Goal: Information Seeking & Learning: Learn about a topic

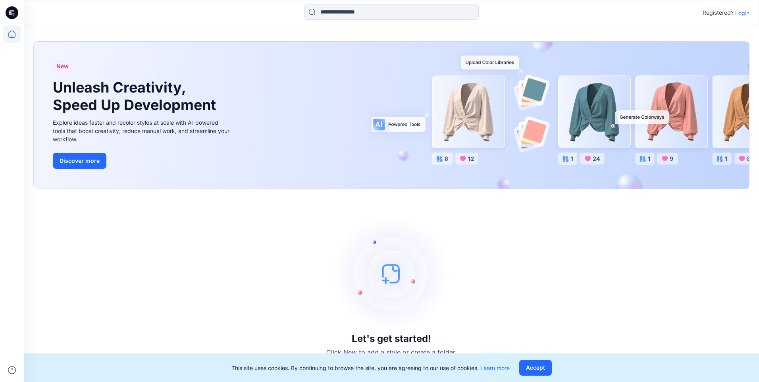
click at [740, 11] on p "Login" at bounding box center [743, 13] width 14 height 8
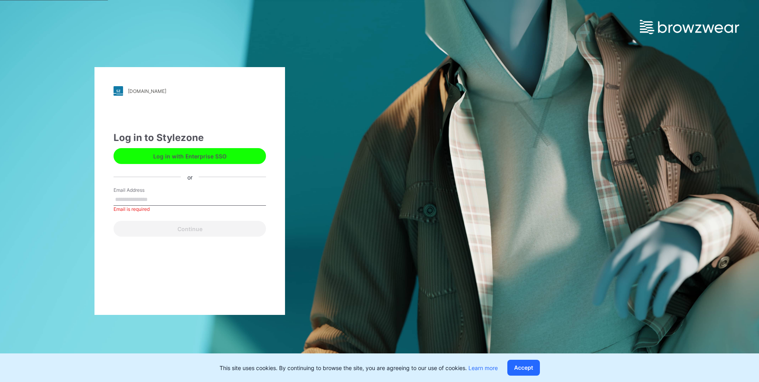
click at [127, 191] on label "Email Address" at bounding box center [142, 190] width 56 height 7
click at [127, 194] on input "Email Address" at bounding box center [190, 200] width 153 height 12
click at [126, 196] on input "Email Address" at bounding box center [190, 200] width 153 height 12
click at [166, 200] on input "**********" at bounding box center [190, 200] width 153 height 12
drag, startPoint x: 179, startPoint y: 198, endPoint x: 129, endPoint y: 200, distance: 49.7
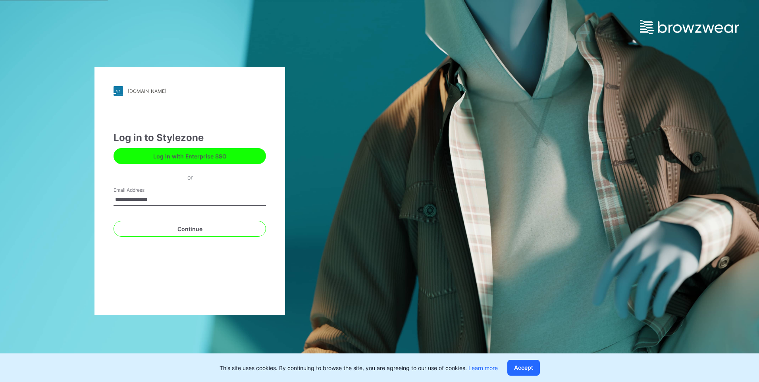
click at [129, 200] on input "**********" at bounding box center [190, 200] width 153 height 12
type input "**********"
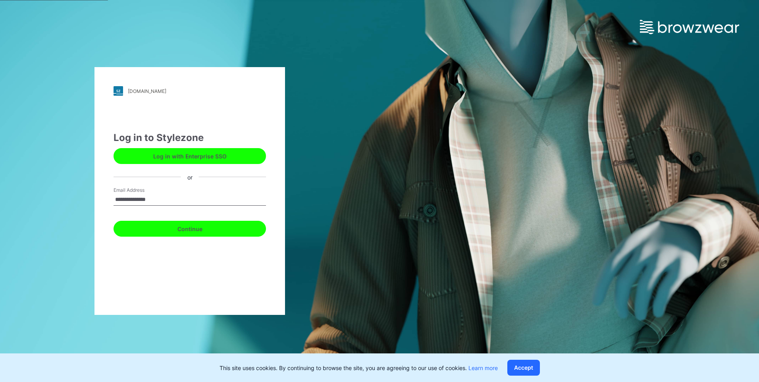
click at [205, 222] on button "Continue" at bounding box center [190, 229] width 153 height 16
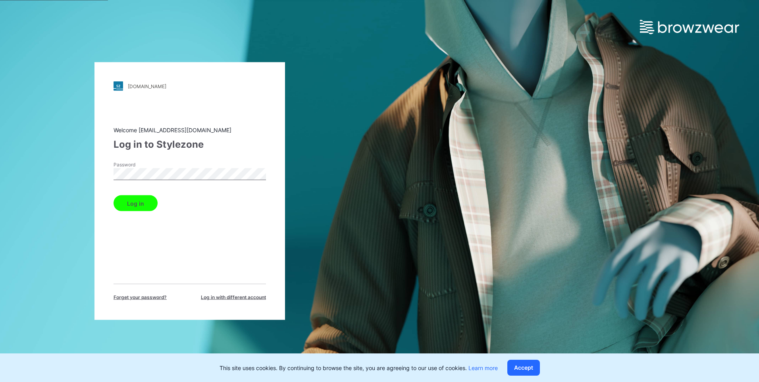
click at [114, 195] on button "Log in" at bounding box center [136, 203] width 44 height 16
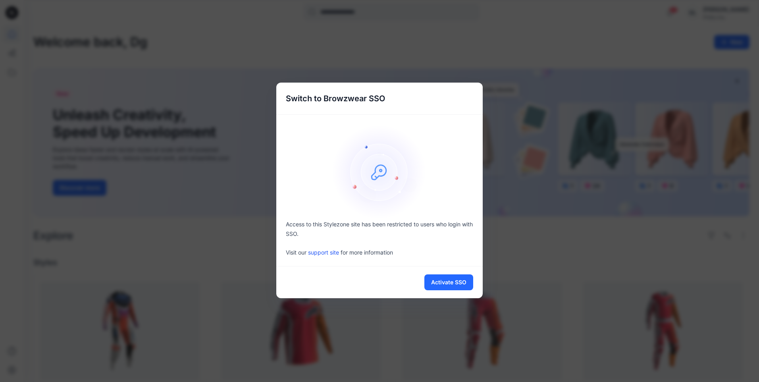
click at [201, 259] on div "Switch to Browzwear SSO Access to this Stylezone site has been restricted to us…" at bounding box center [379, 191] width 759 height 382
click at [439, 284] on button "Activate SSO" at bounding box center [449, 282] width 49 height 16
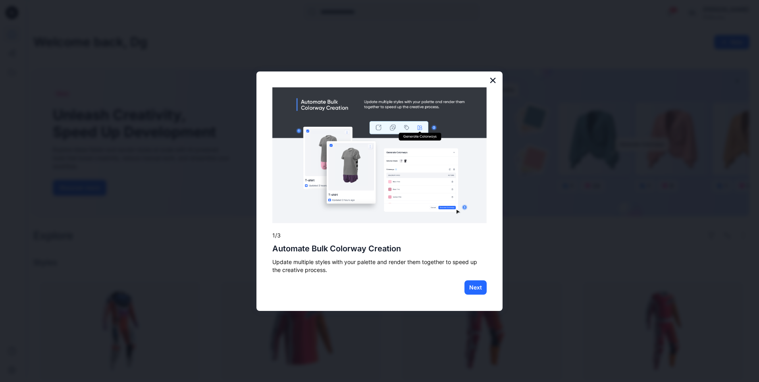
click at [491, 78] on button "×" at bounding box center [493, 80] width 8 height 13
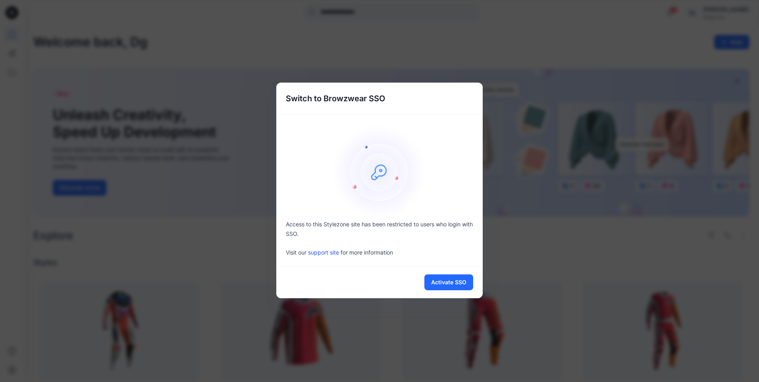
click at [267, 307] on div "Switch to Browzwear SSO Access to this Stylezone site has been restricted to us…" at bounding box center [379, 191] width 759 height 382
click at [329, 251] on link "support site" at bounding box center [323, 252] width 31 height 7
click at [373, 171] on img at bounding box center [379, 171] width 95 height 95
drag, startPoint x: 285, startPoint y: 97, endPoint x: 401, endPoint y: 98, distance: 116.0
click at [401, 98] on div "Switch to Browzwear SSO" at bounding box center [379, 99] width 207 height 32
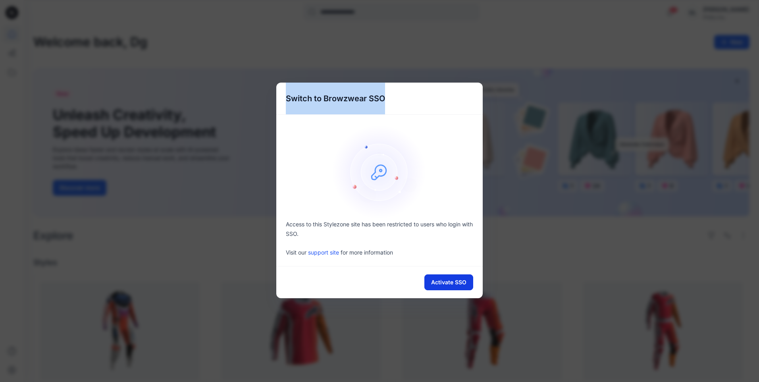
click at [444, 286] on button "Activate SSO" at bounding box center [449, 282] width 49 height 16
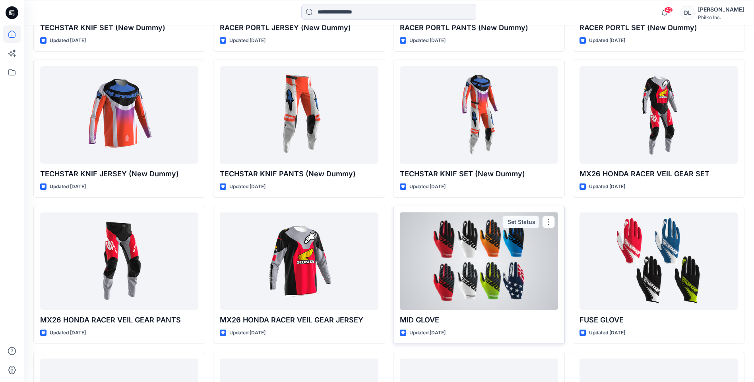
scroll to position [520, 0]
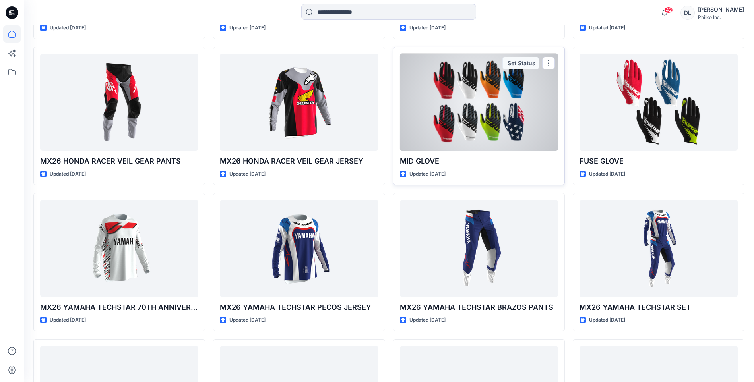
click at [468, 83] on div at bounding box center [479, 102] width 158 height 97
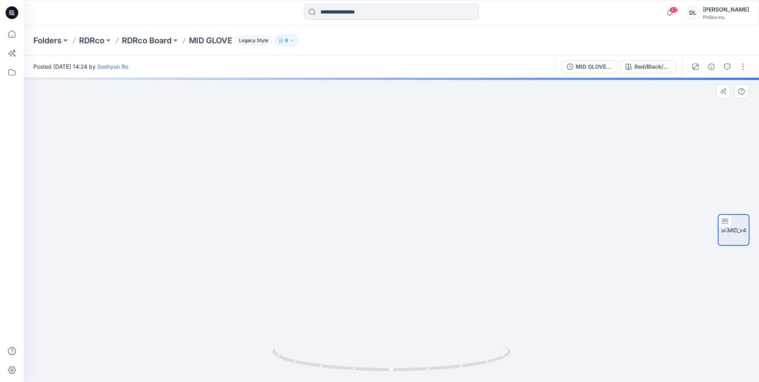
drag, startPoint x: 396, startPoint y: 247, endPoint x: 506, endPoint y: 254, distance: 110.7
click at [506, 254] on img at bounding box center [391, 176] width 535 height 412
drag, startPoint x: 410, startPoint y: 269, endPoint x: 486, endPoint y: 261, distance: 76.7
click at [486, 261] on img at bounding box center [391, 172] width 535 height 420
drag, startPoint x: 486, startPoint y: 261, endPoint x: 413, endPoint y: 261, distance: 73.1
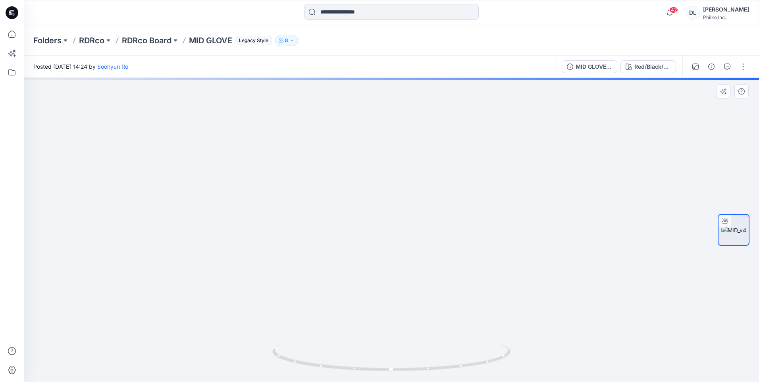
click at [425, 250] on img at bounding box center [391, 172] width 535 height 420
click at [428, 369] on icon at bounding box center [392, 359] width 240 height 30
click at [465, 370] on icon at bounding box center [392, 359] width 240 height 30
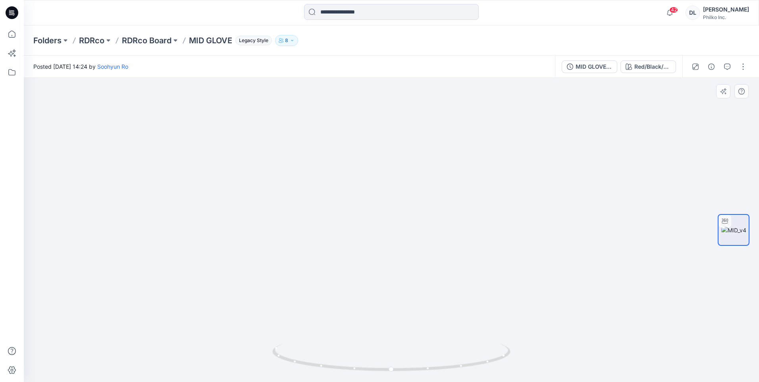
click at [514, 361] on img at bounding box center [391, 166] width 535 height 431
click at [502, 362] on icon at bounding box center [392, 359] width 240 height 30
drag, startPoint x: 509, startPoint y: 356, endPoint x: 533, endPoint y: 344, distance: 27.0
click at [509, 356] on icon at bounding box center [392, 359] width 240 height 30
click at [731, 228] on img at bounding box center [734, 230] width 25 height 8
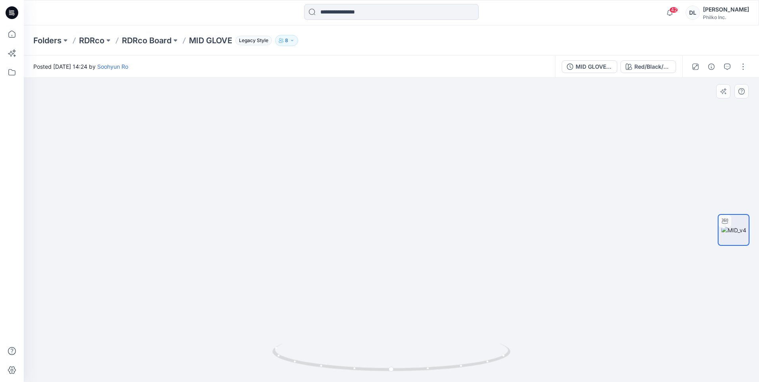
drag, startPoint x: 553, startPoint y: 203, endPoint x: 355, endPoint y: 179, distance: 199.3
click at [355, 179] on img at bounding box center [391, 154] width 535 height 456
drag, startPoint x: 349, startPoint y: 179, endPoint x: 319, endPoint y: 180, distance: 30.6
click at [319, 180] on img at bounding box center [391, 154] width 535 height 456
drag, startPoint x: 312, startPoint y: 180, endPoint x: 354, endPoint y: 178, distance: 41.7
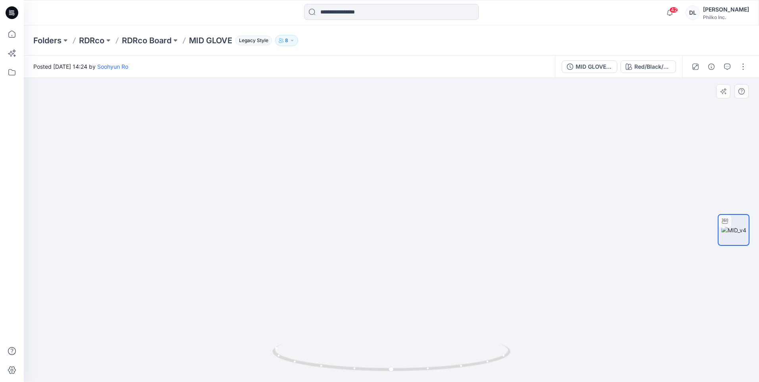
click at [354, 178] on img at bounding box center [391, 154] width 535 height 455
click at [354, 135] on img at bounding box center [391, 204] width 381 height 355
drag, startPoint x: 382, startPoint y: 200, endPoint x: 520, endPoint y: 207, distance: 138.0
click at [520, 207] on div at bounding box center [392, 230] width 736 height 304
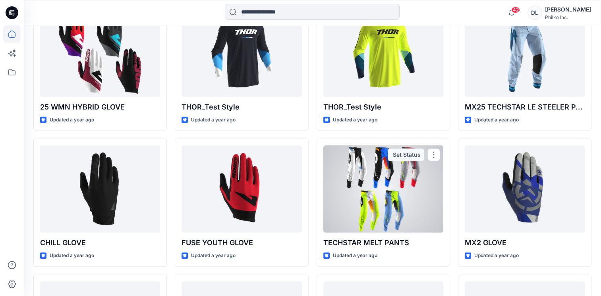
scroll to position [3228, 0]
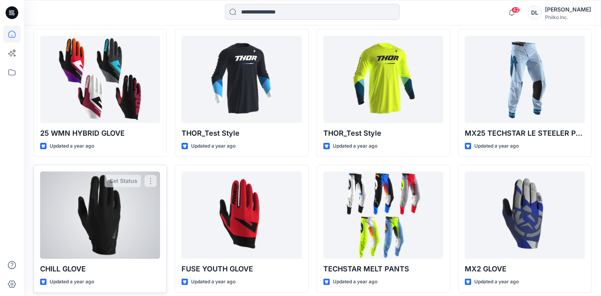
click at [101, 216] on div at bounding box center [100, 215] width 120 height 87
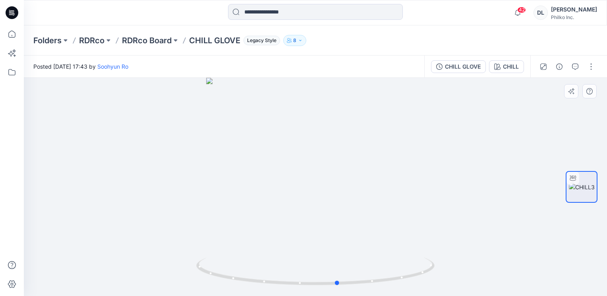
drag, startPoint x: 335, startPoint y: 208, endPoint x: 357, endPoint y: 222, distance: 26.4
click at [357, 222] on div at bounding box center [315, 187] width 583 height 218
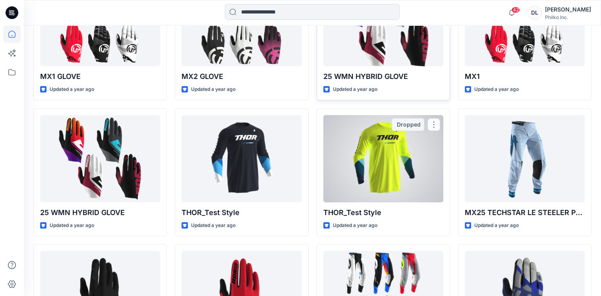
scroll to position [3029, 0]
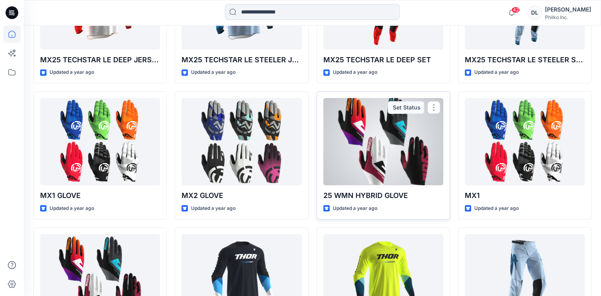
click at [400, 151] on div at bounding box center [383, 141] width 120 height 87
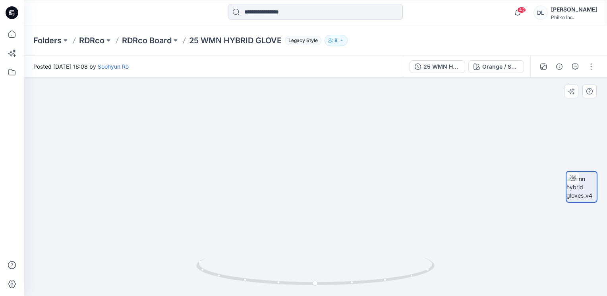
drag, startPoint x: 355, startPoint y: 124, endPoint x: 341, endPoint y: 186, distance: 63.8
click at [341, 186] on img at bounding box center [316, 125] width 582 height 342
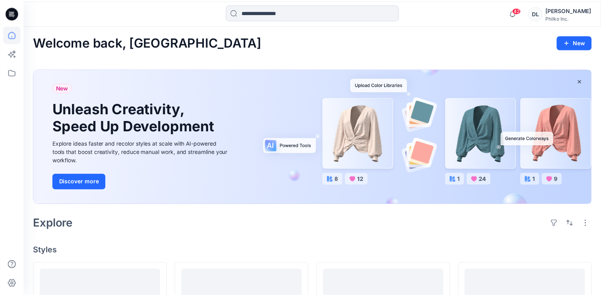
scroll to position [3029, 0]
